Goal: Check status: Check status

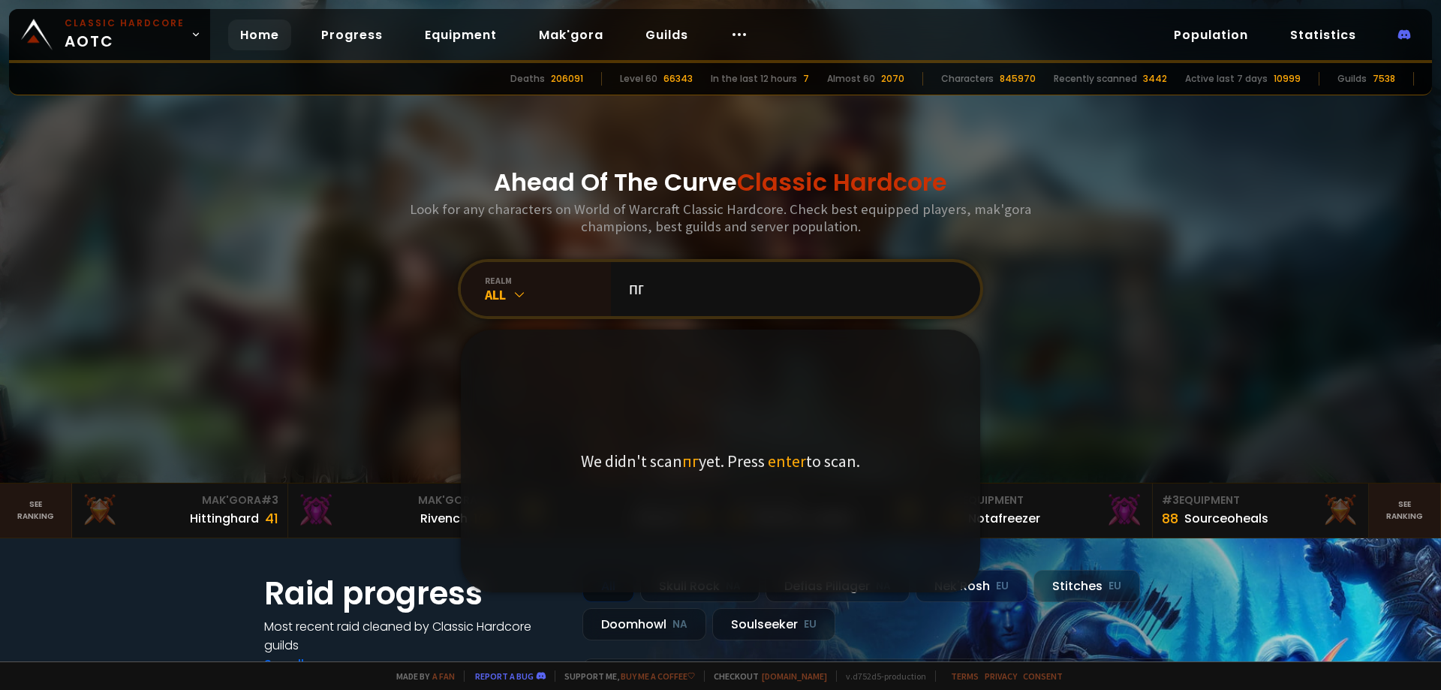
type input "п"
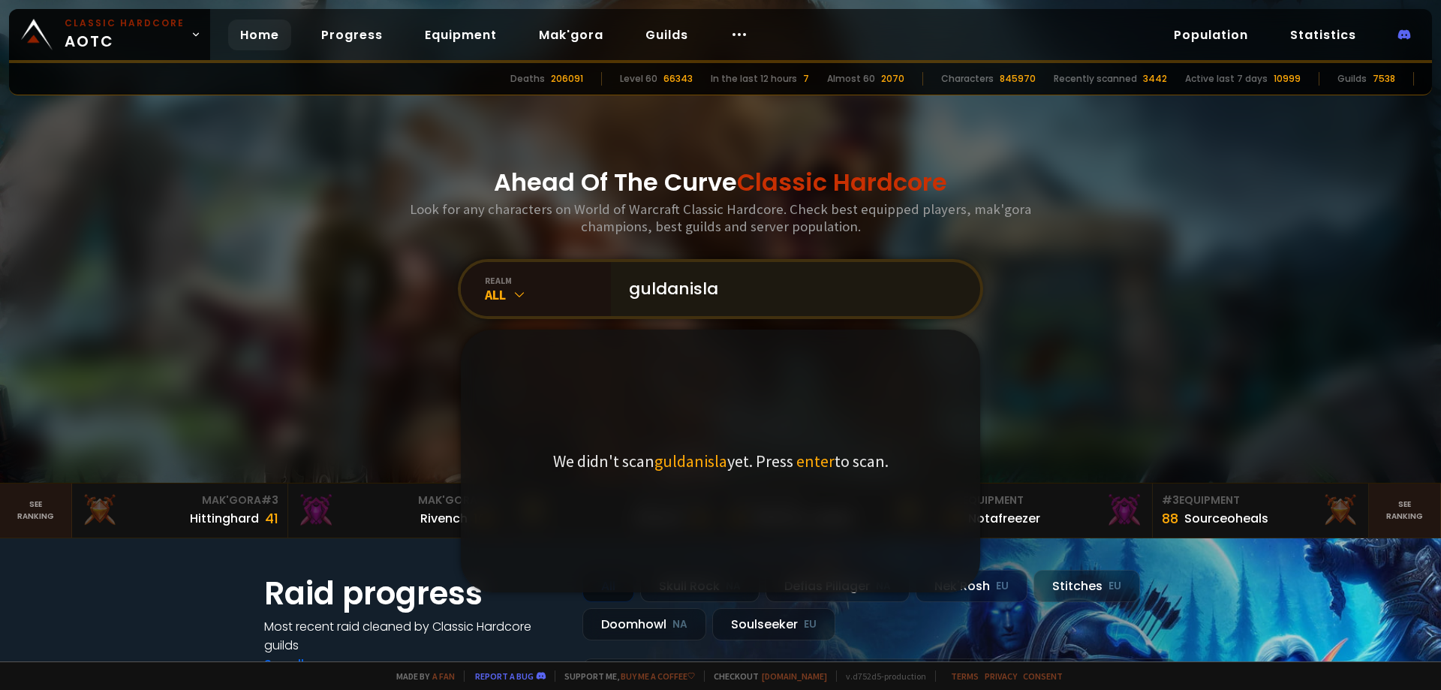
type input "guldanislav"
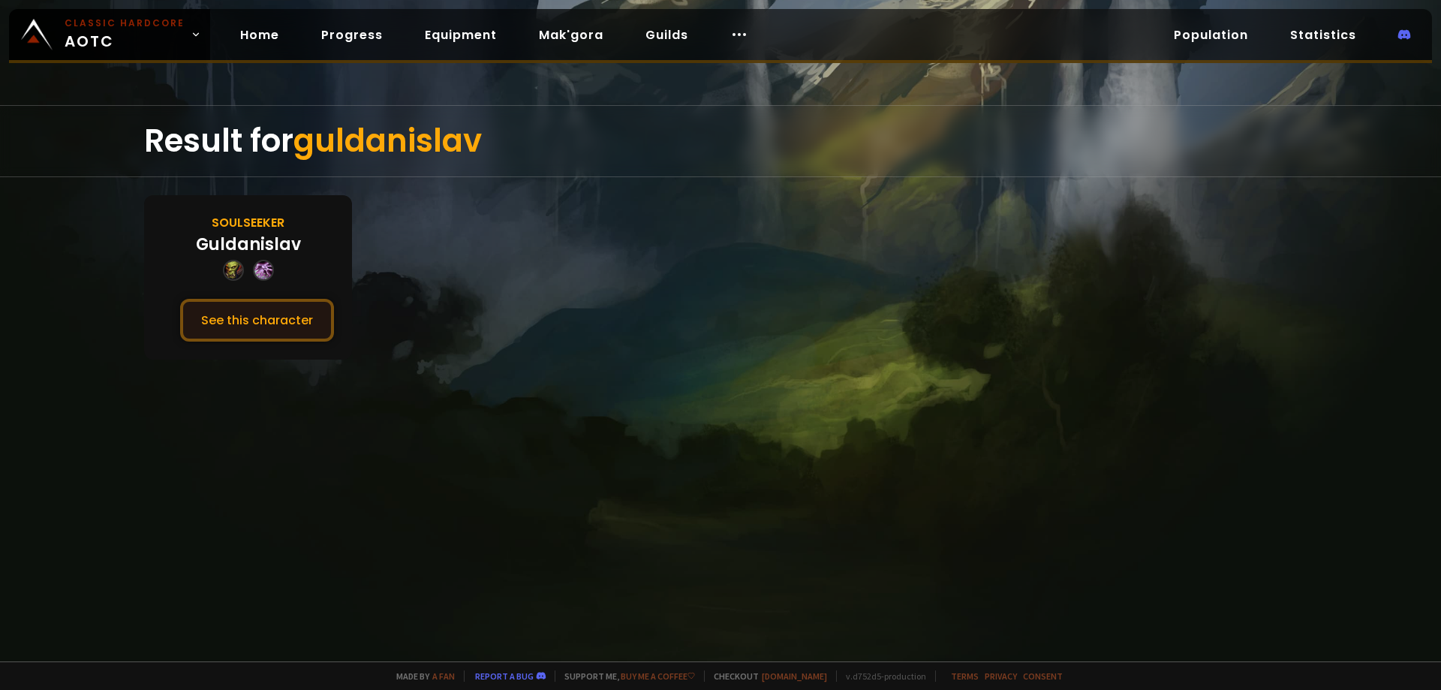
click at [261, 320] on button "See this character" at bounding box center [257, 320] width 154 height 43
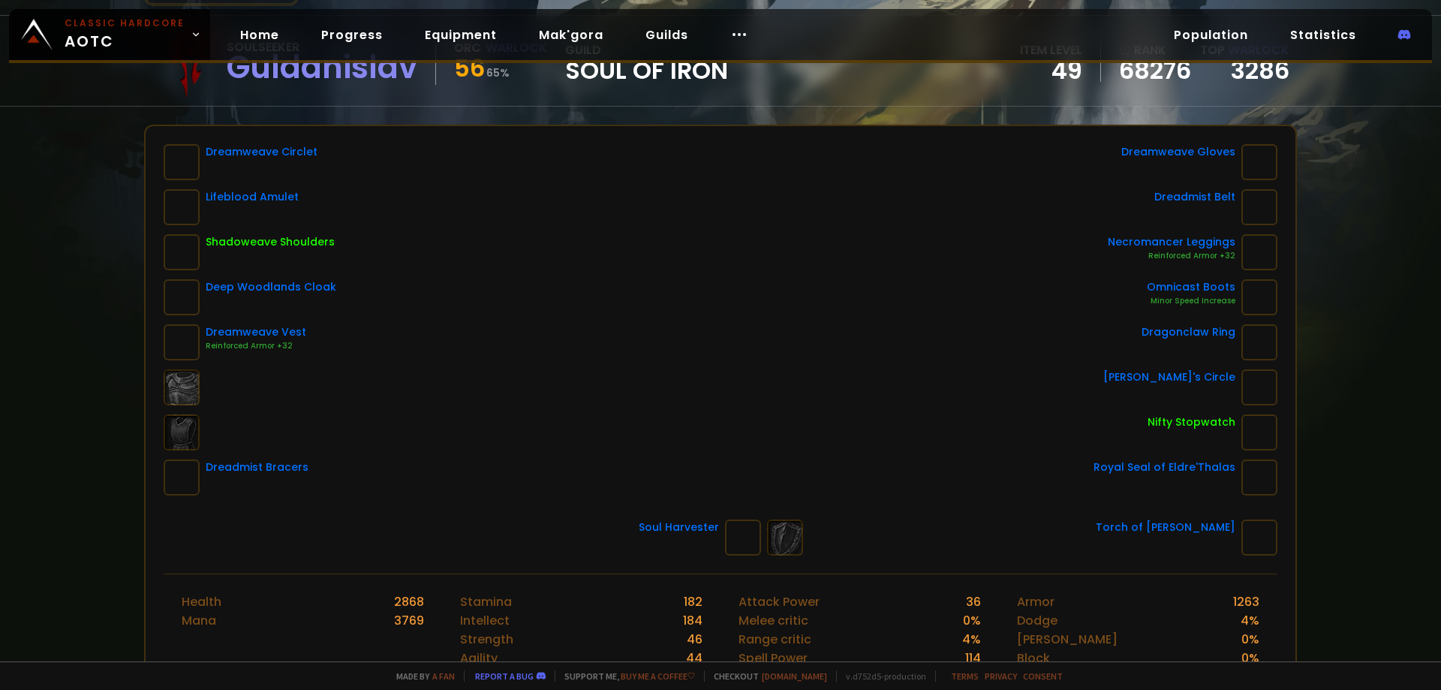
scroll to position [300, 0]
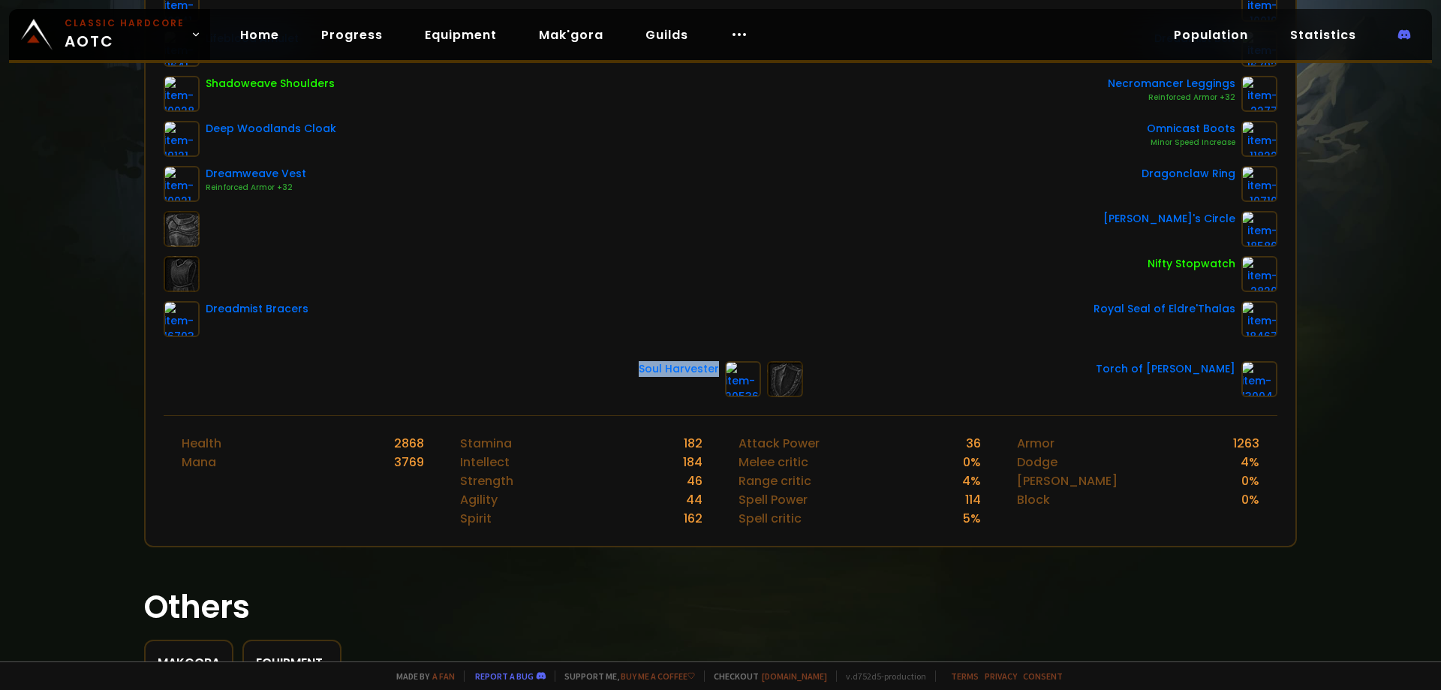
drag, startPoint x: 636, startPoint y: 370, endPoint x: 711, endPoint y: 372, distance: 75.1
click at [711, 372] on div "Soul Harvester" at bounding box center [700, 379] width 122 height 36
copy div "Soul Harvester"
